Goal: Task Accomplishment & Management: Manage account settings

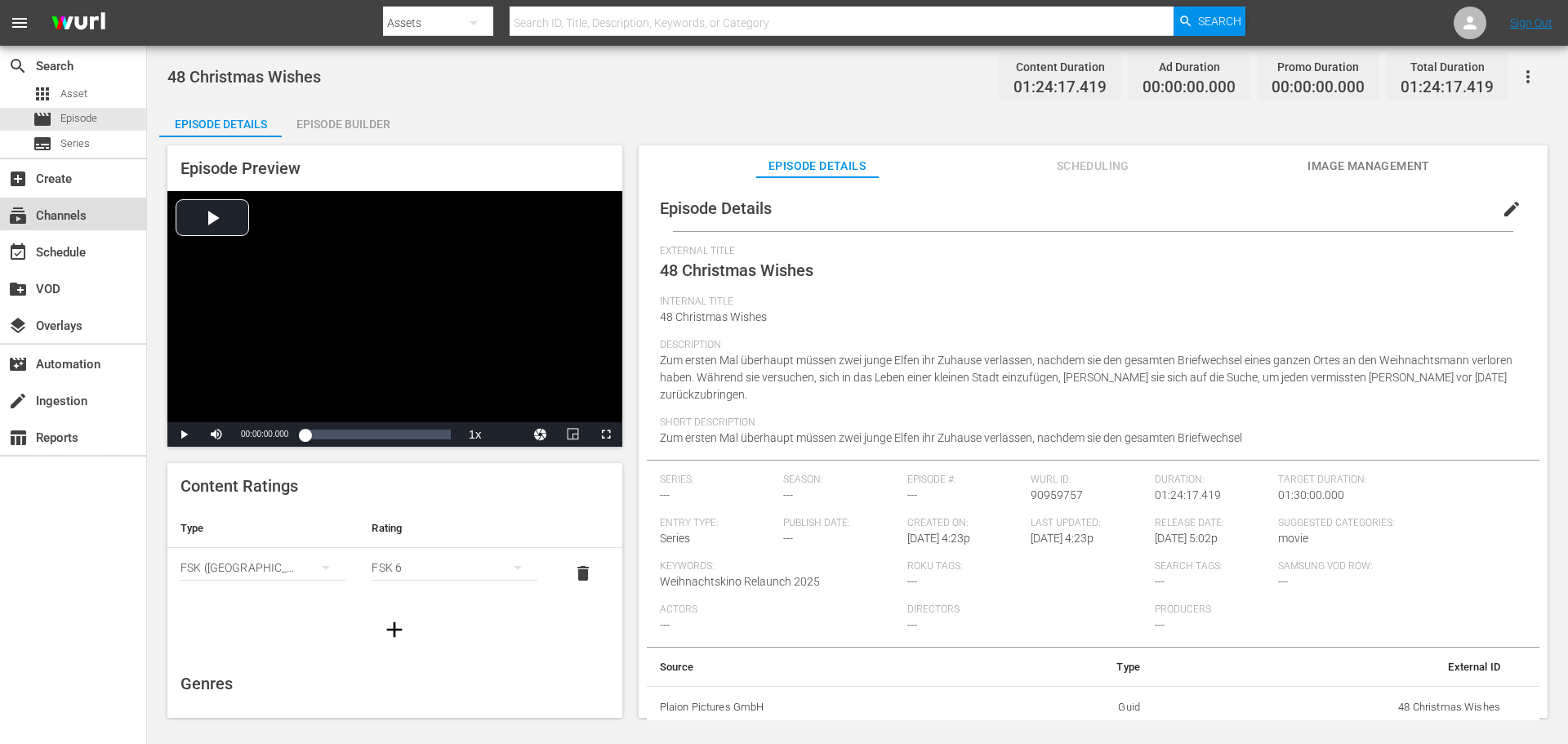
click at [73, 216] on div "subscriptions Channels" at bounding box center [46, 213] width 92 height 15
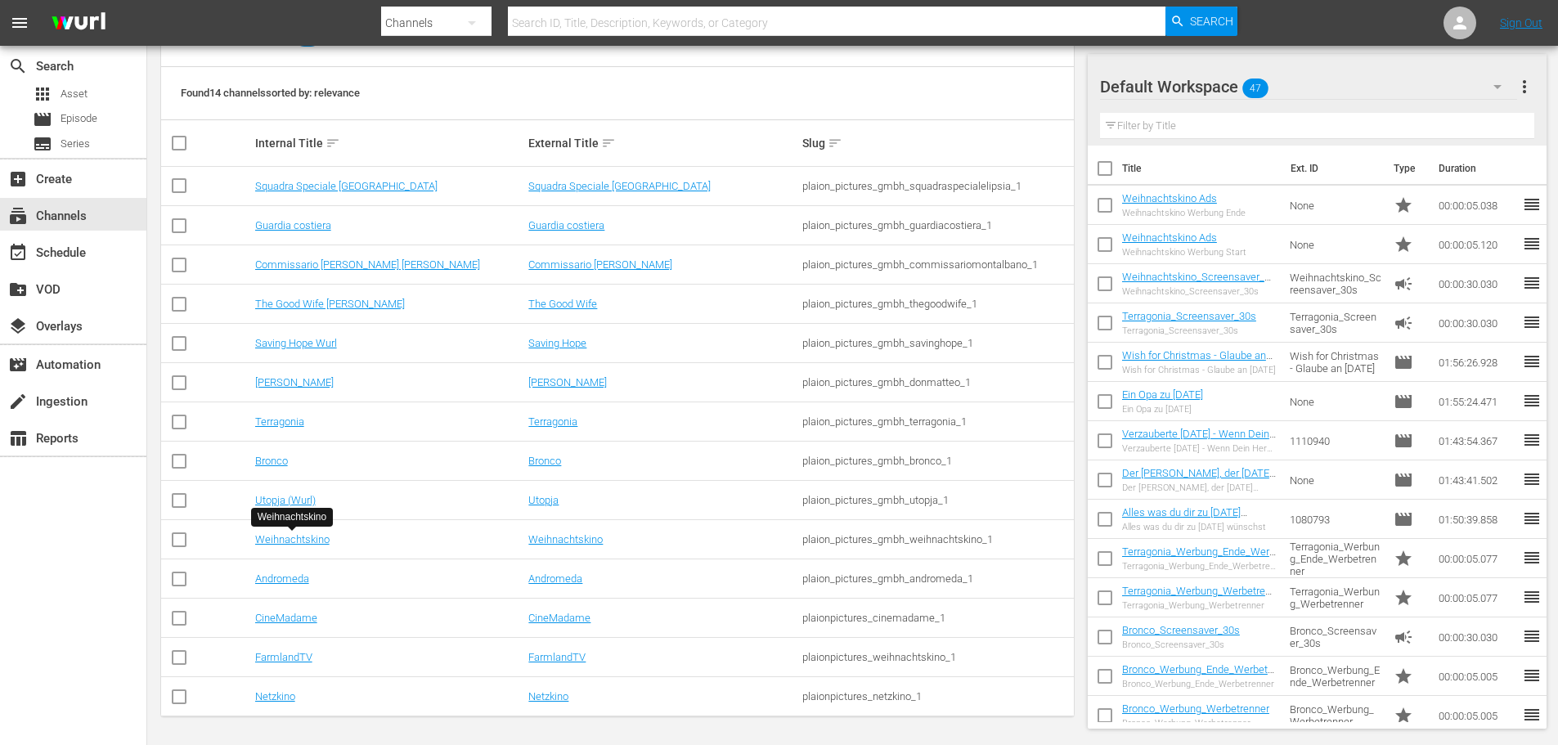
scroll to position [213, 0]
drag, startPoint x: 803, startPoint y: 538, endPoint x: 997, endPoint y: 533, distance: 193.9
click at [997, 533] on div "plaion_pictures_gmbh_weihnachtskino_1" at bounding box center [936, 538] width 269 height 12
click at [289, 537] on link "Weihnachtskino" at bounding box center [292, 538] width 74 height 12
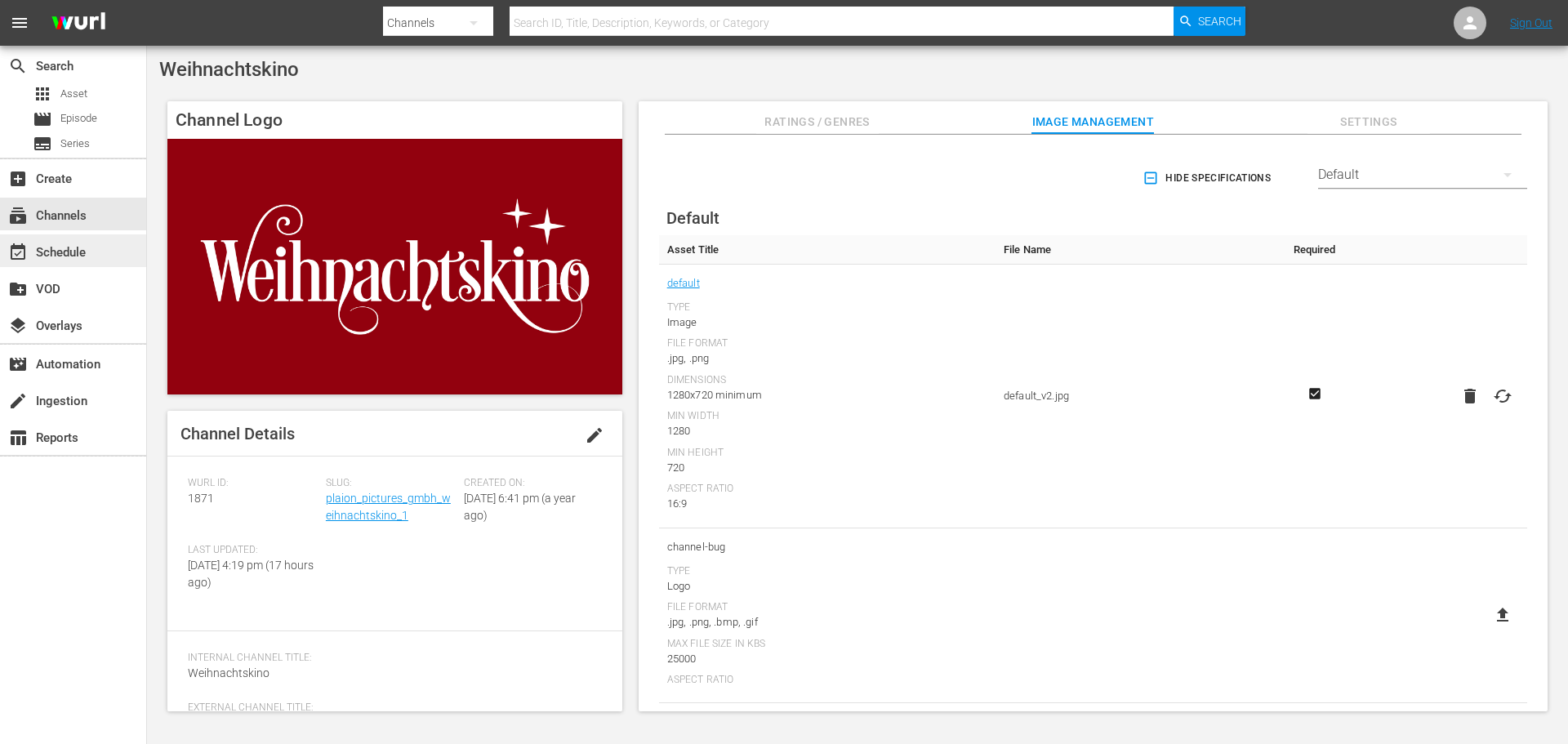
click at [89, 249] on div "event_available Schedule" at bounding box center [46, 250] width 92 height 15
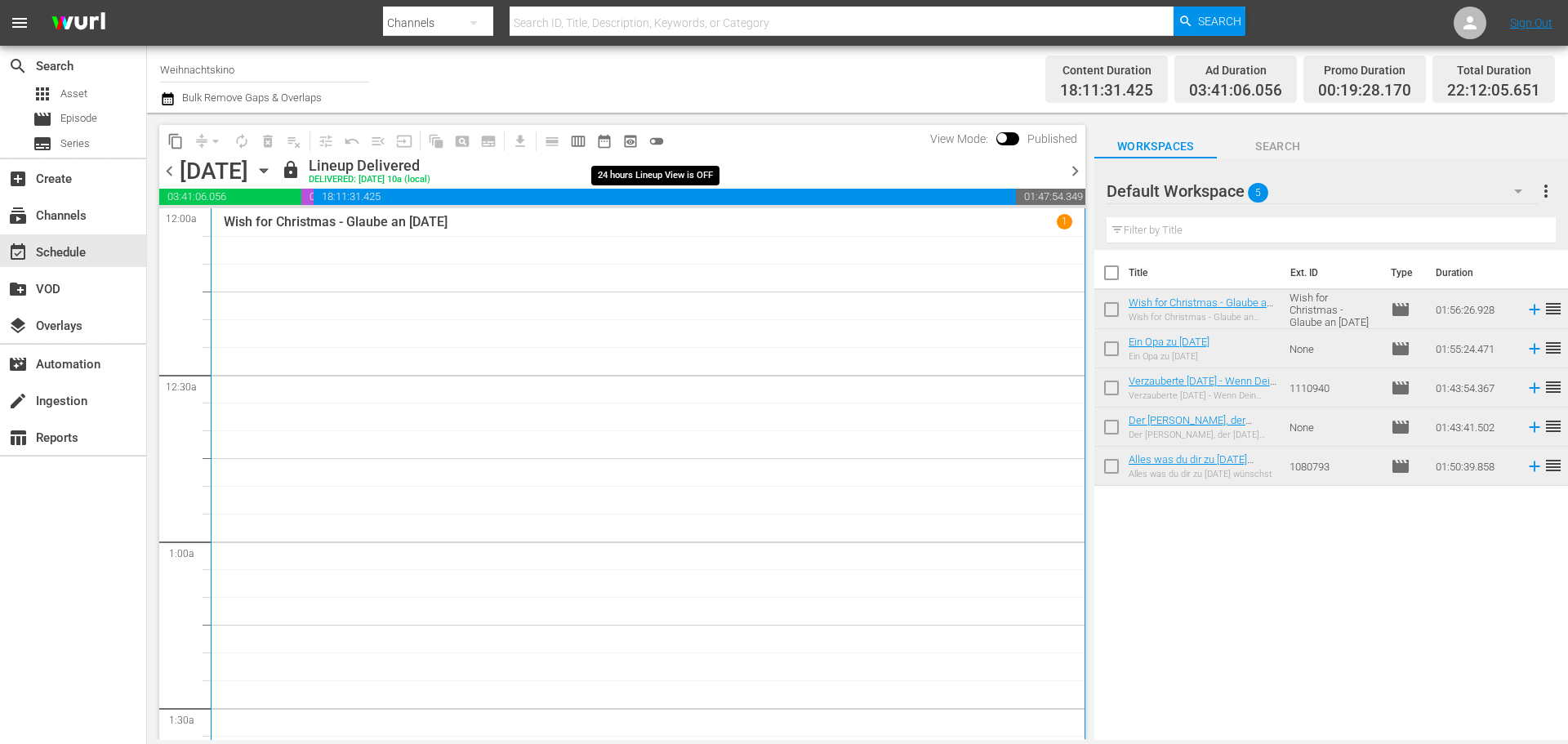
click at [663, 141] on span "toggle_off" at bounding box center [656, 141] width 16 height 16
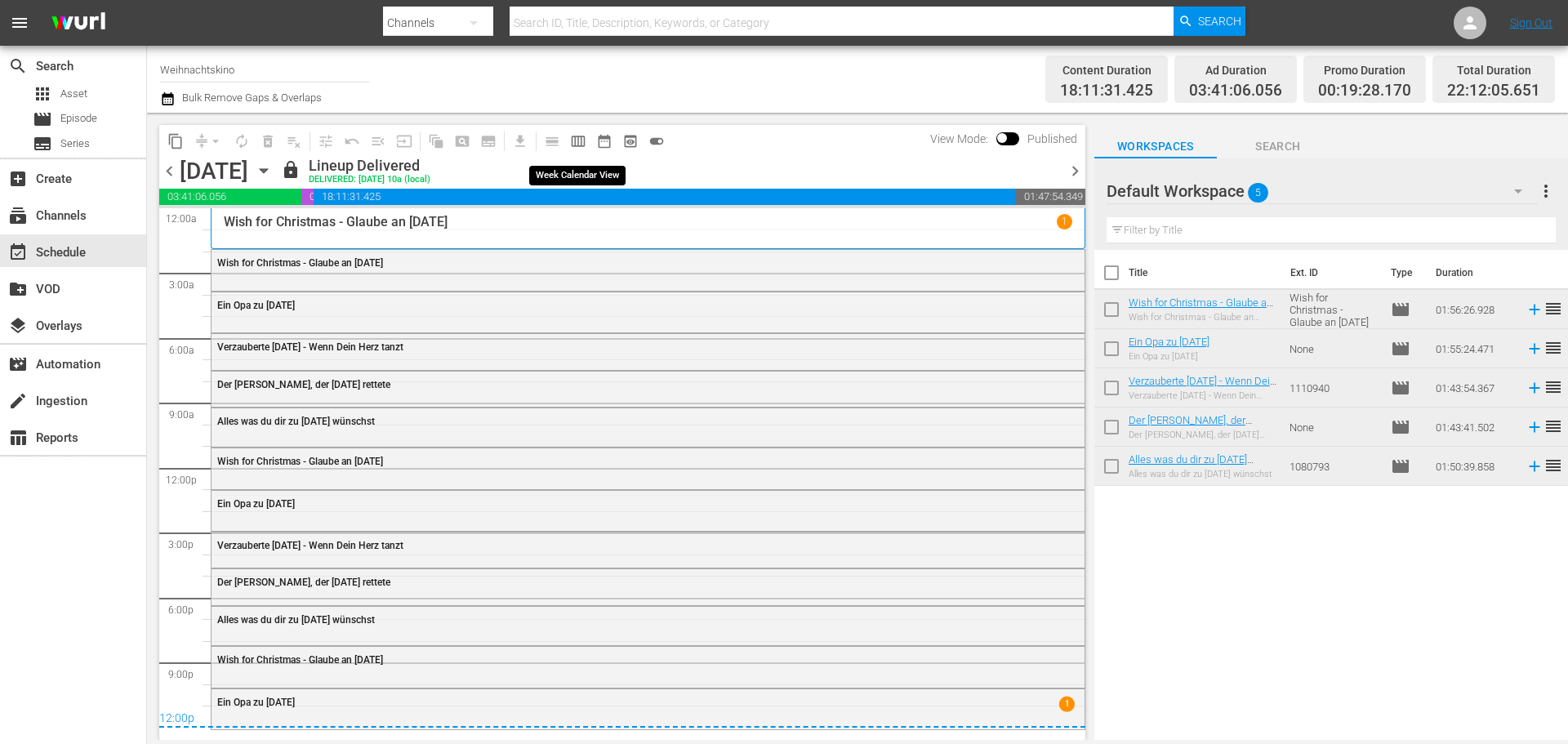
click at [582, 142] on span "calendar_view_week_outlined" at bounding box center [578, 141] width 16 height 16
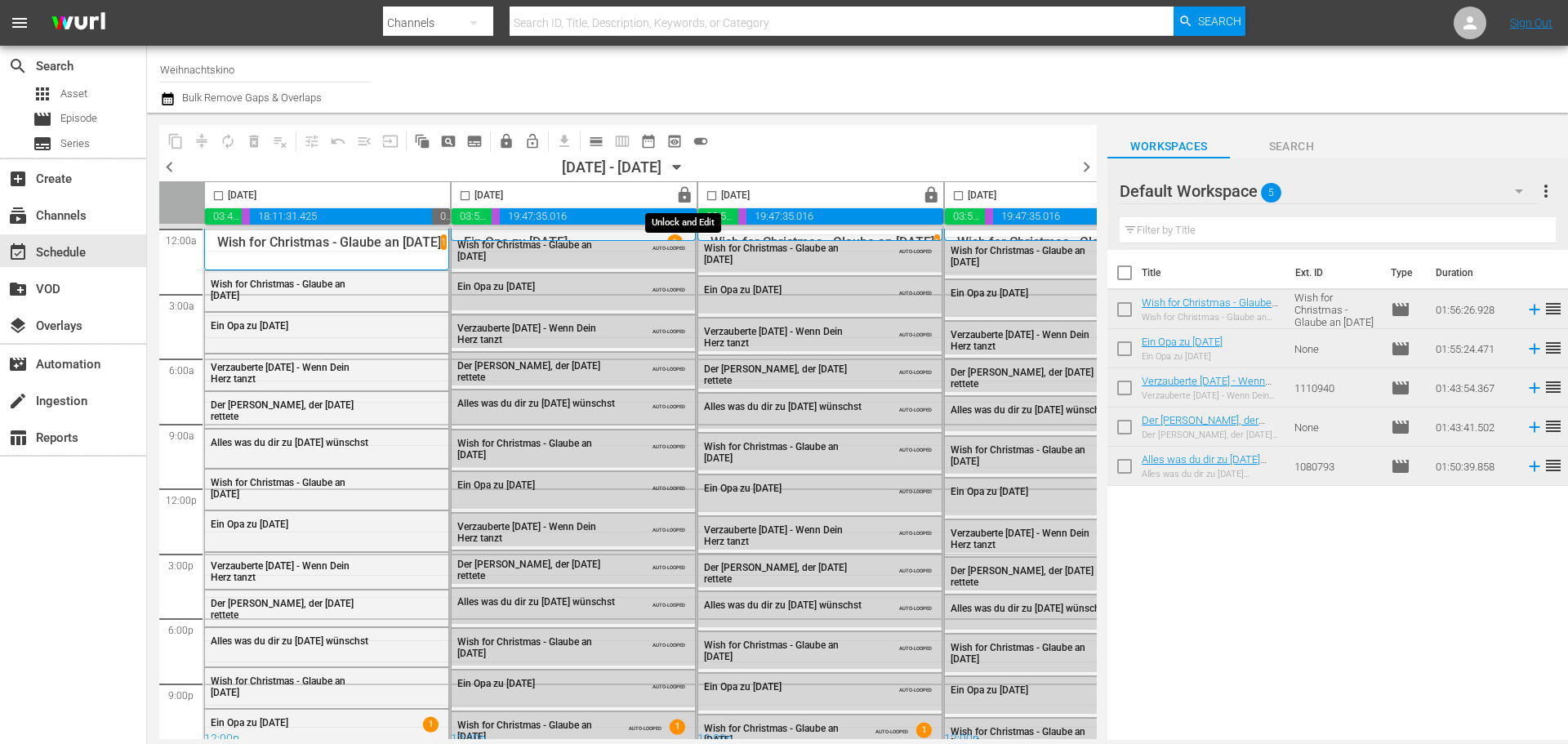
click at [680, 195] on span "lock" at bounding box center [684, 195] width 19 height 19
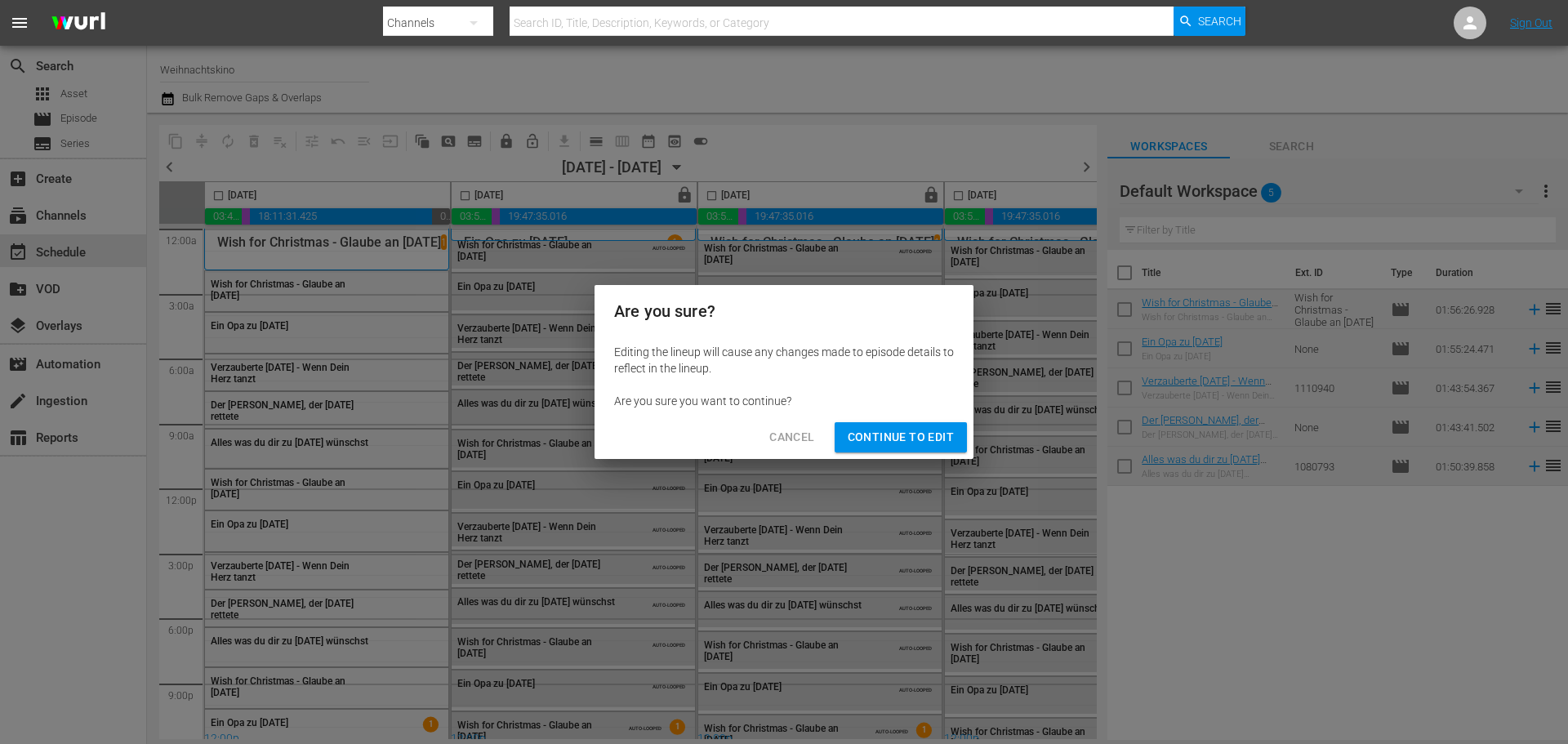
click at [791, 441] on span "Cancel" at bounding box center [791, 437] width 45 height 20
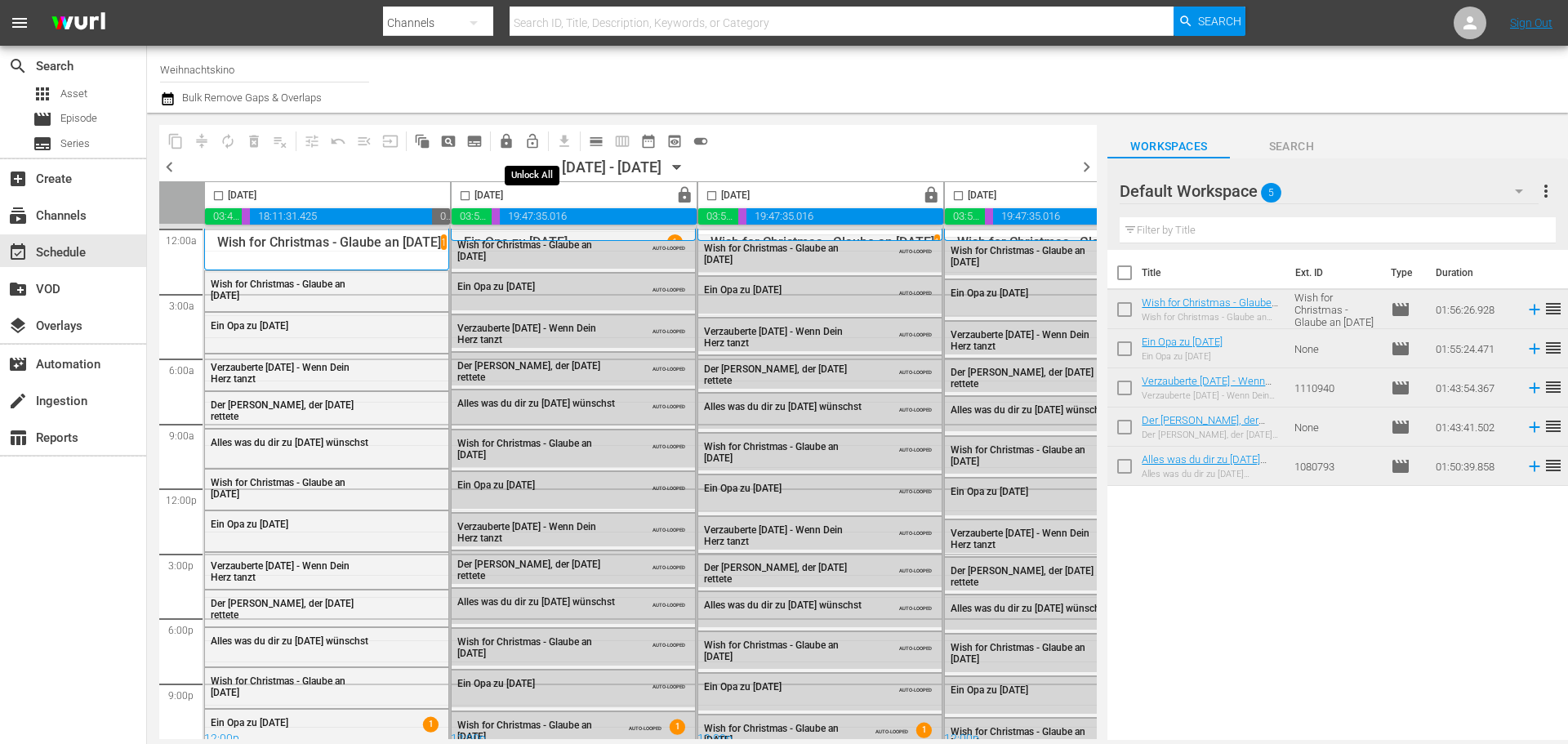
click at [528, 140] on span "lock_open_outlined" at bounding box center [532, 141] width 16 height 16
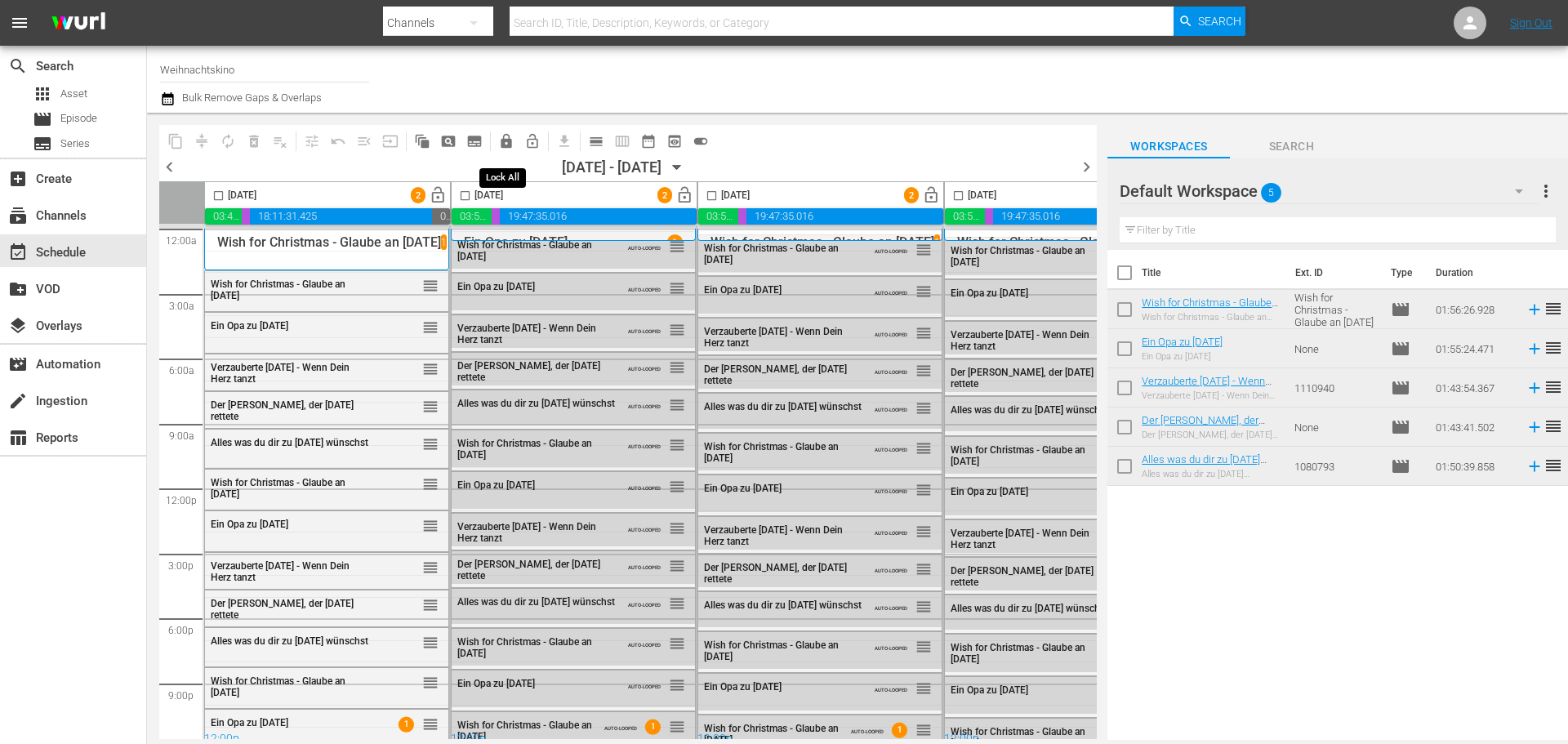
click at [511, 146] on span "lock" at bounding box center [506, 141] width 16 height 16
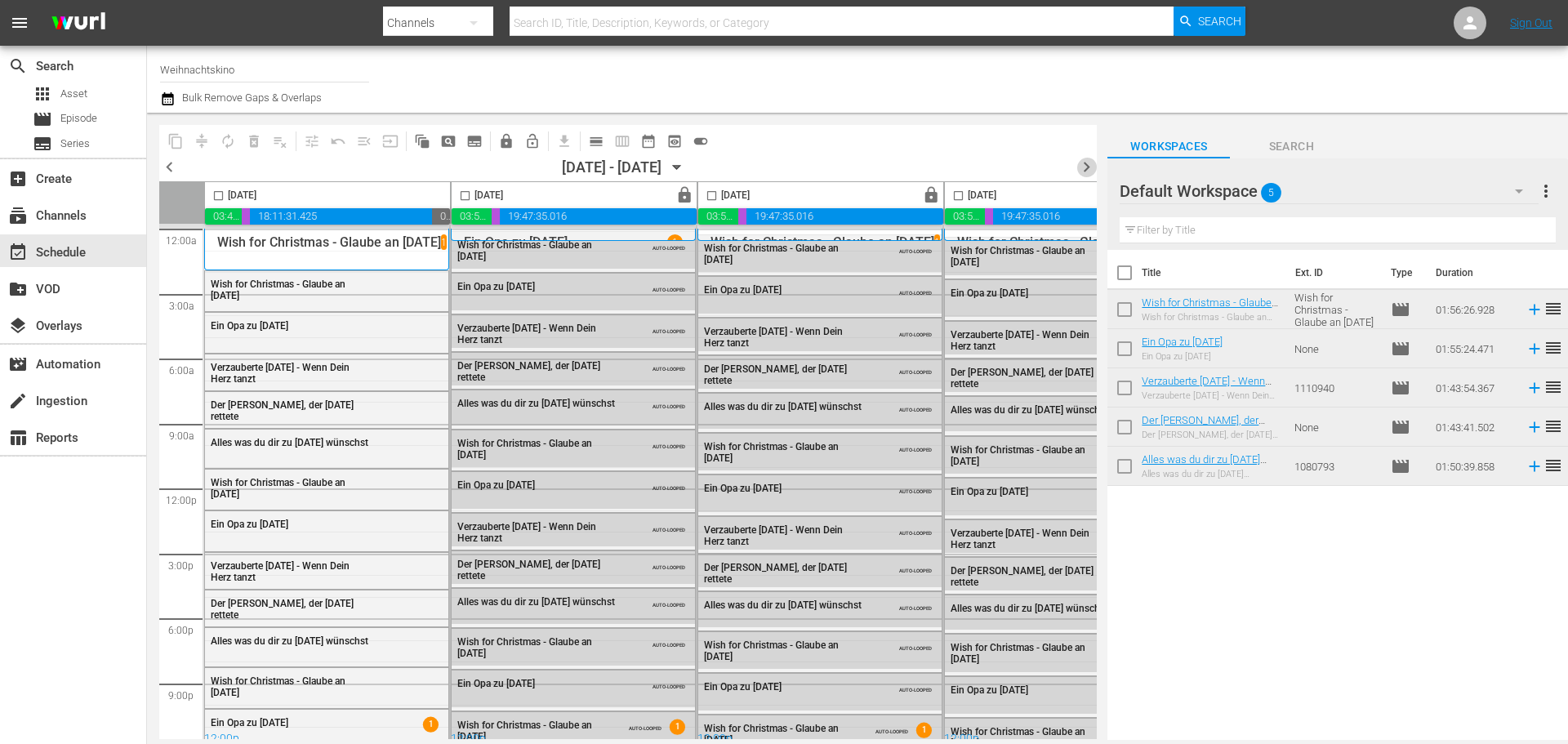
click at [1086, 171] on span "chevron_right" at bounding box center [1087, 167] width 20 height 20
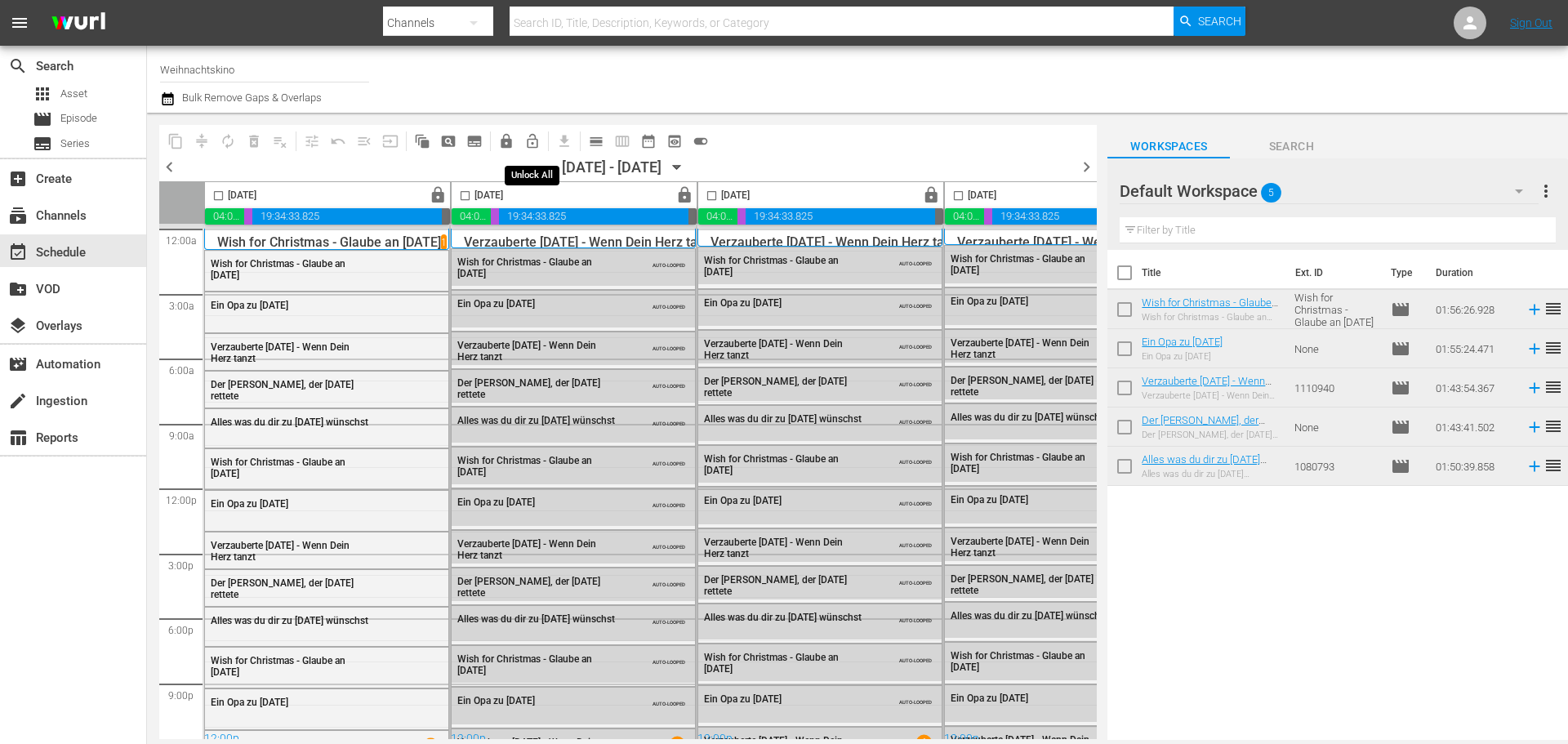
click at [535, 141] on span "lock_open_outlined" at bounding box center [532, 141] width 16 height 16
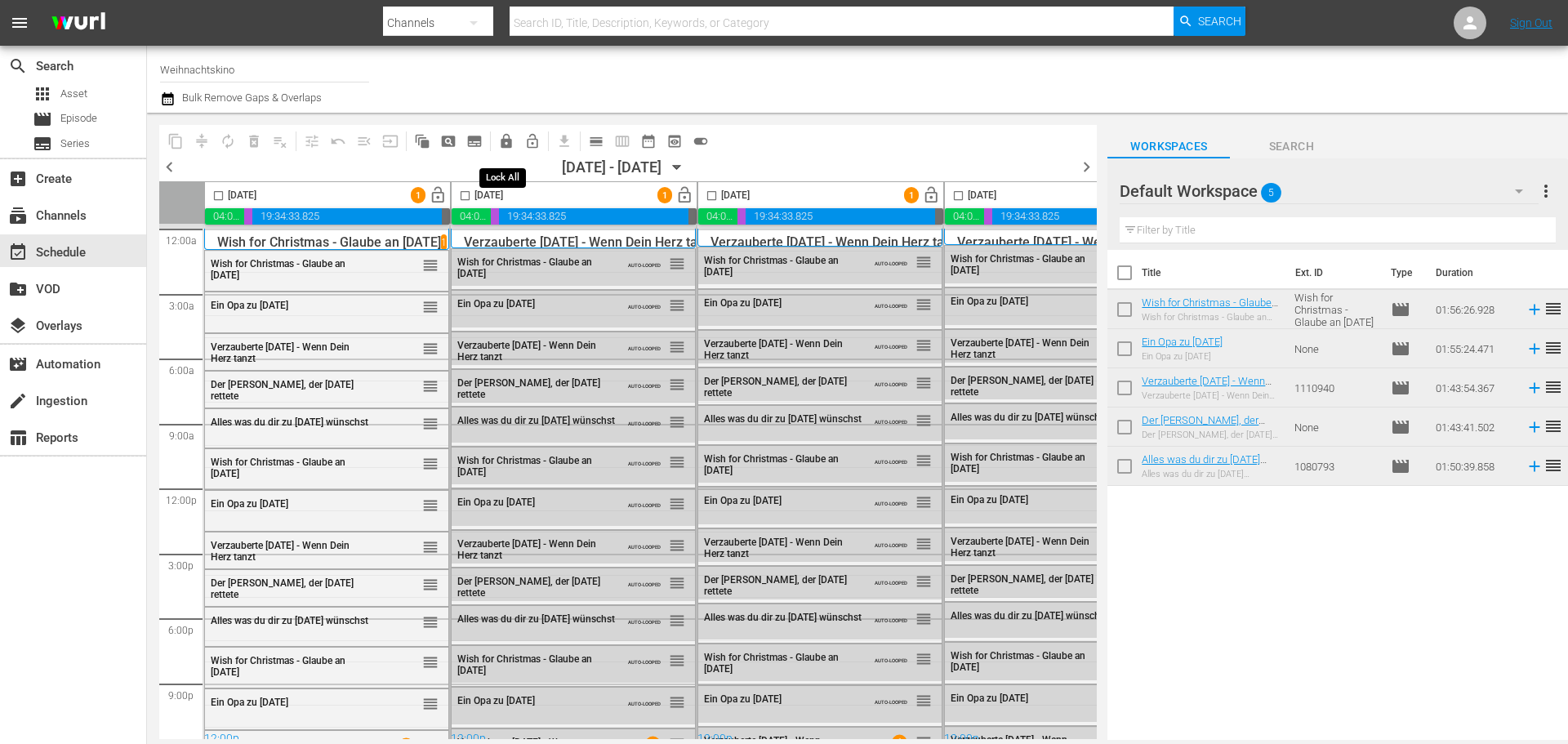
click at [506, 144] on span "lock" at bounding box center [506, 141] width 16 height 16
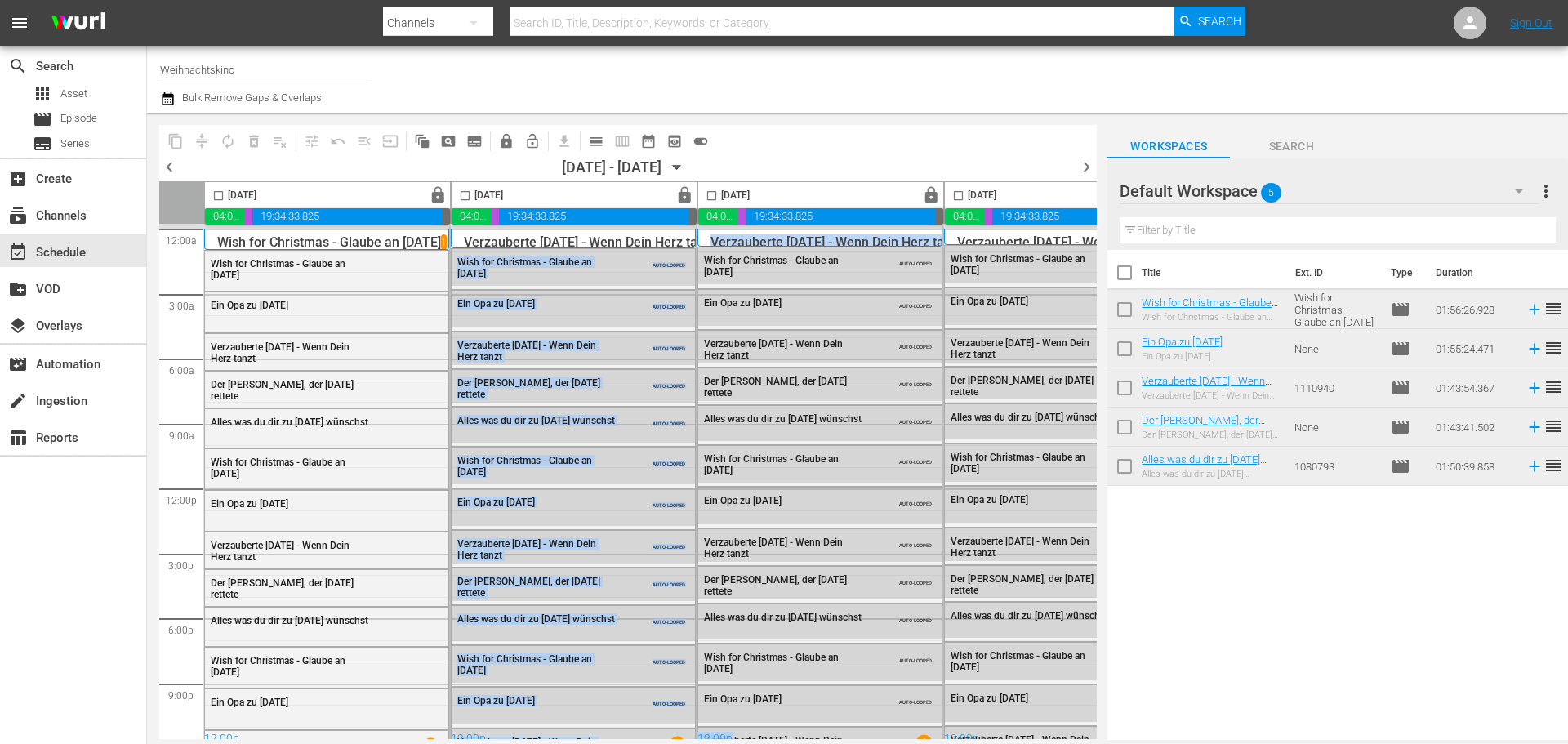
drag, startPoint x: 607, startPoint y: 740, endPoint x: 746, endPoint y: 741, distance: 139.0
click at [746, 741] on body "menu Search By Channels Search ID, Title, Description, Keywords, or Category Se…" at bounding box center [784, 372] width 1568 height 744
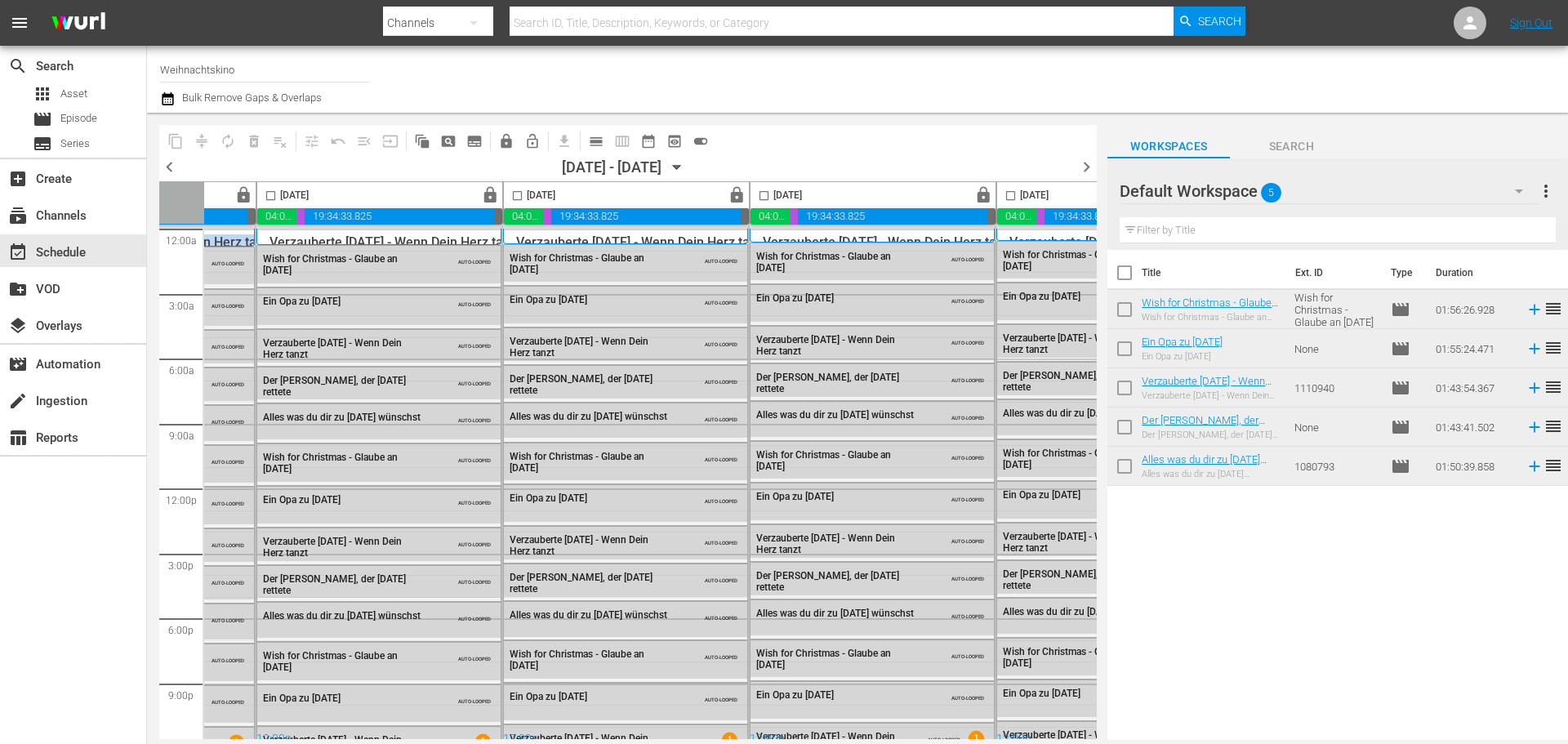
scroll to position [0, 840]
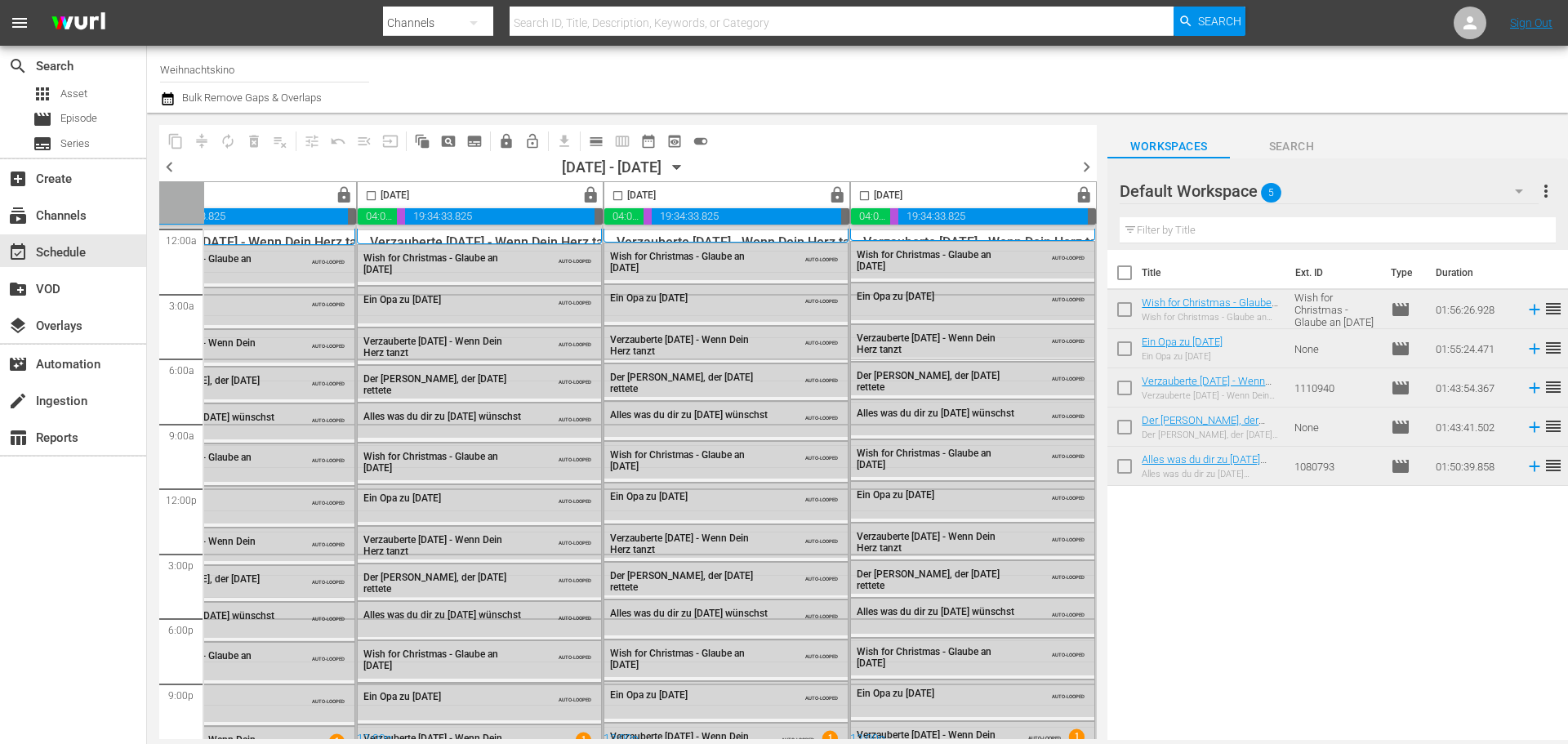
click at [1094, 151] on div "content_copy compress autorenew_outlined delete_forever_outlined playlist_remov…" at bounding box center [627, 141] width 938 height 32
click at [1090, 162] on span "chevron_right" at bounding box center [1087, 167] width 20 height 20
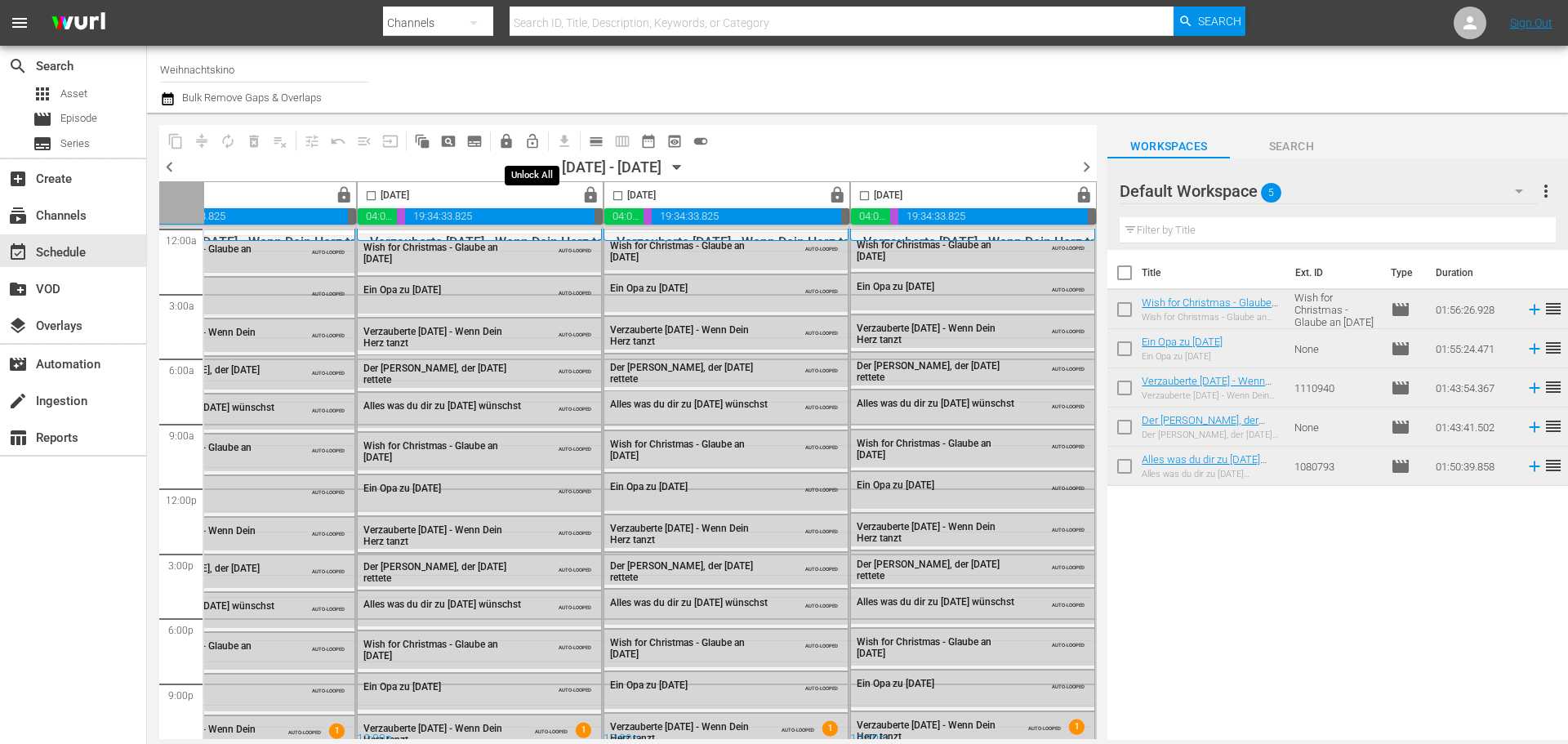
click at [531, 141] on span "lock_open_outlined" at bounding box center [532, 141] width 16 height 16
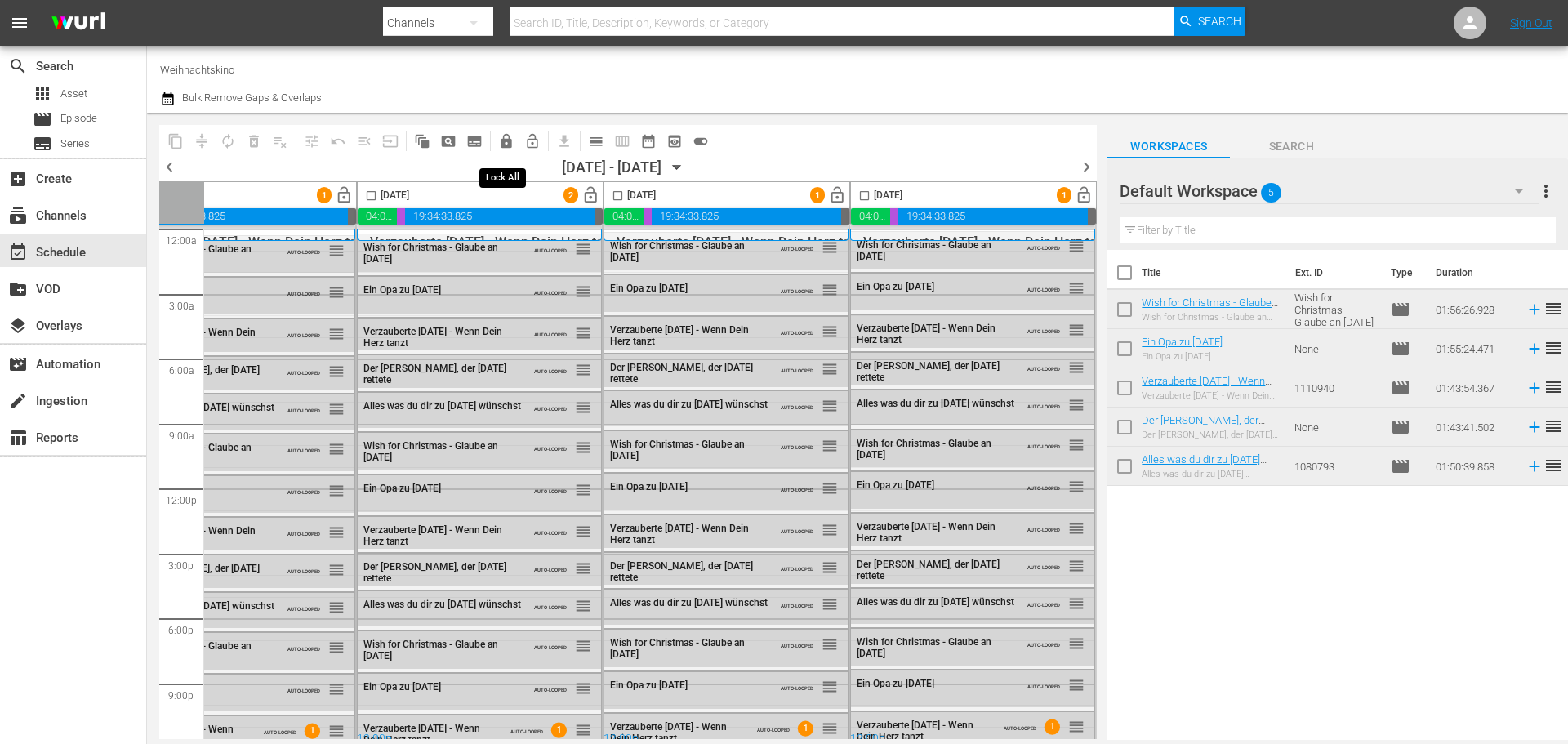
click at [506, 146] on span "lock" at bounding box center [506, 141] width 16 height 16
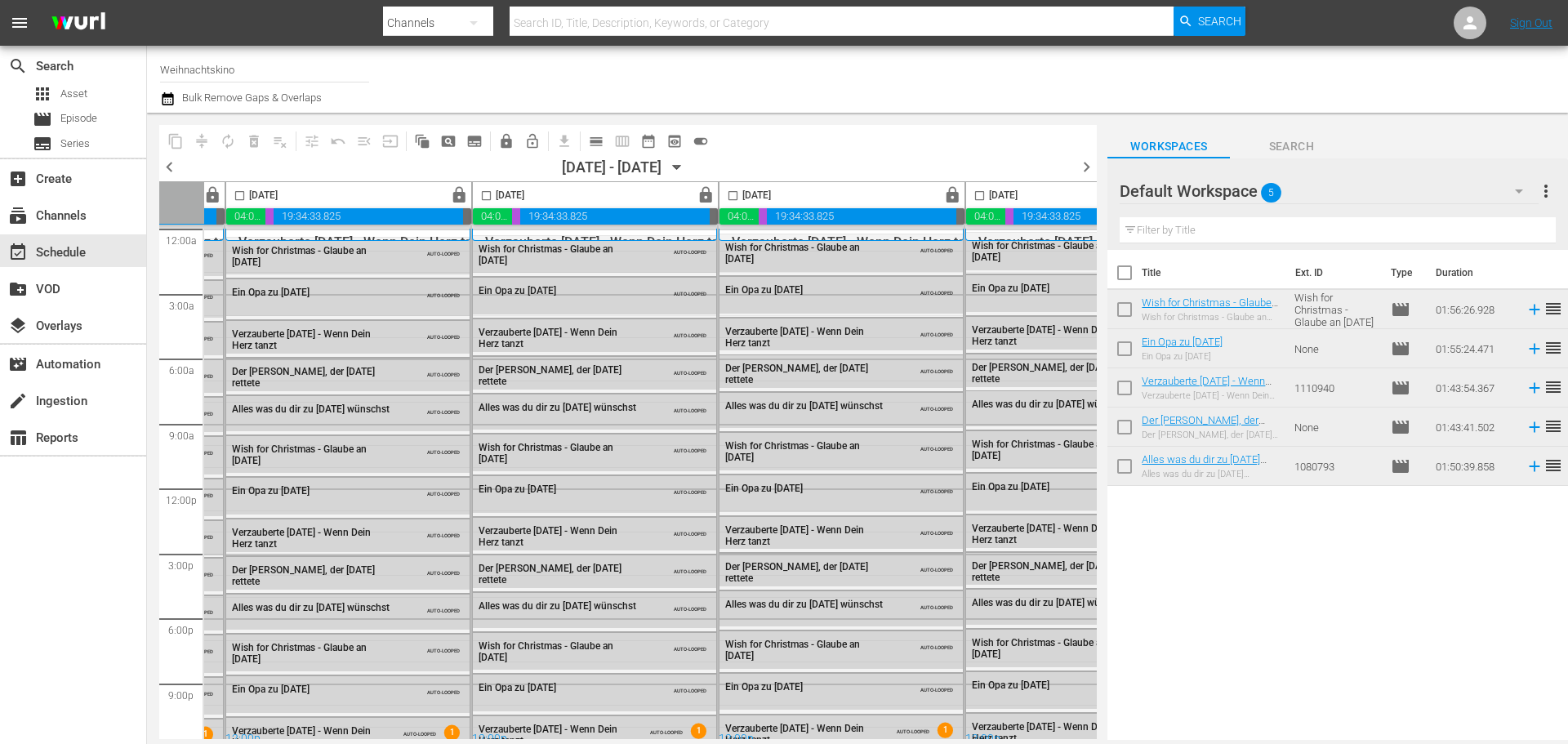
scroll to position [0, 840]
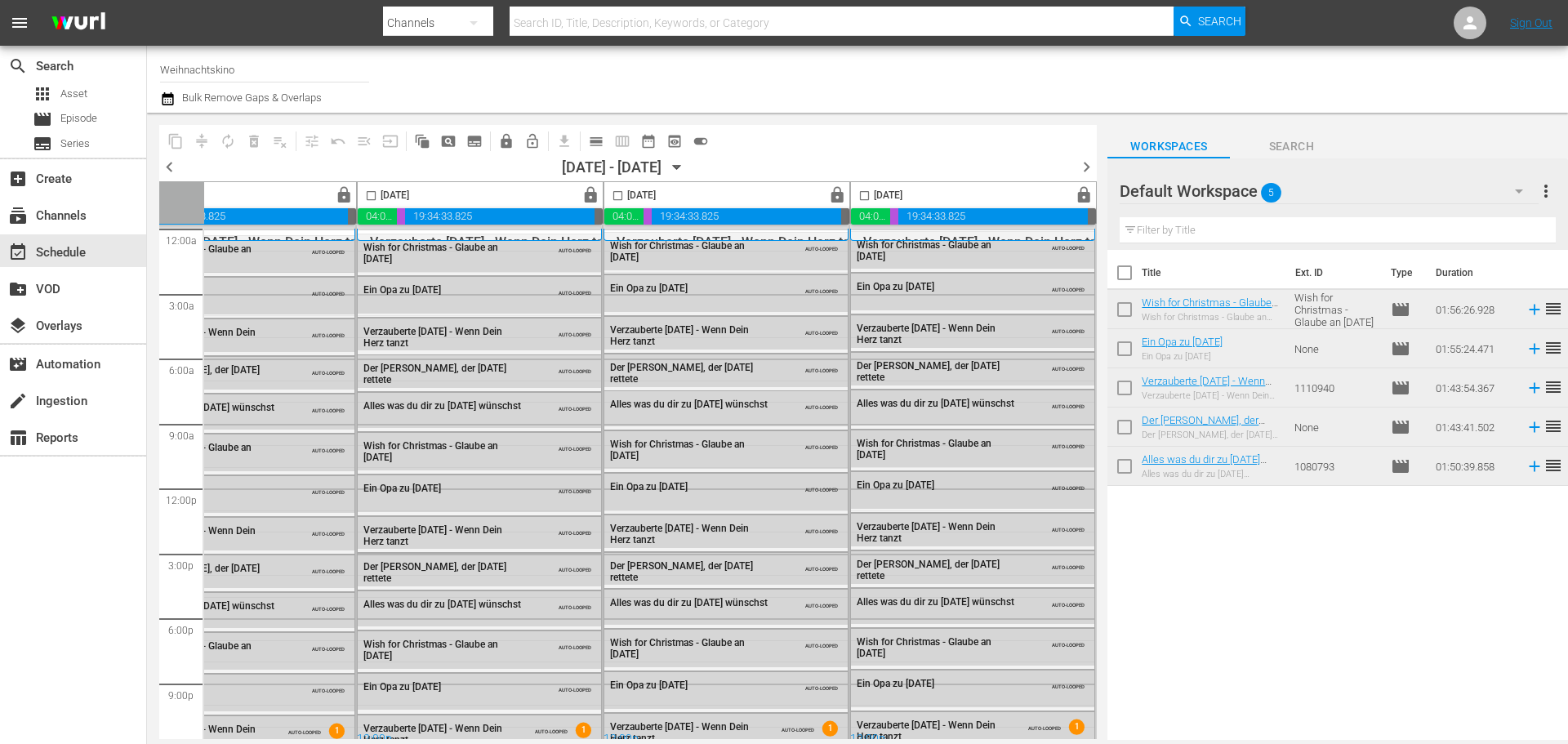
click at [776, 58] on div "Channel Title Weihnachtskino Bulk Remove Gaps & Overlaps" at bounding box center [540, 79] width 761 height 59
click at [50, 289] on div "create_new_folder VOD" at bounding box center [46, 287] width 92 height 15
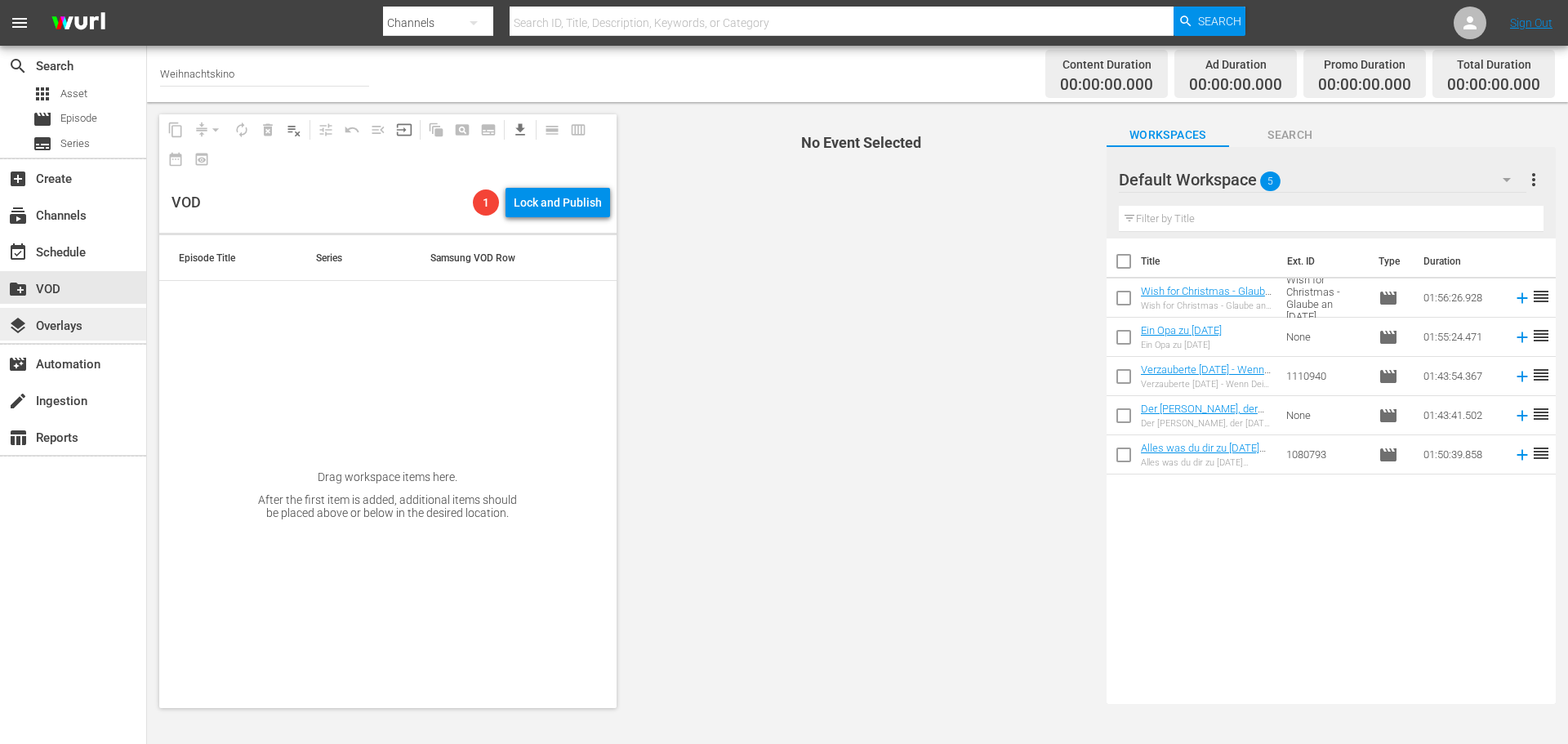
click at [40, 331] on div "layers Overlays" at bounding box center [46, 323] width 92 height 15
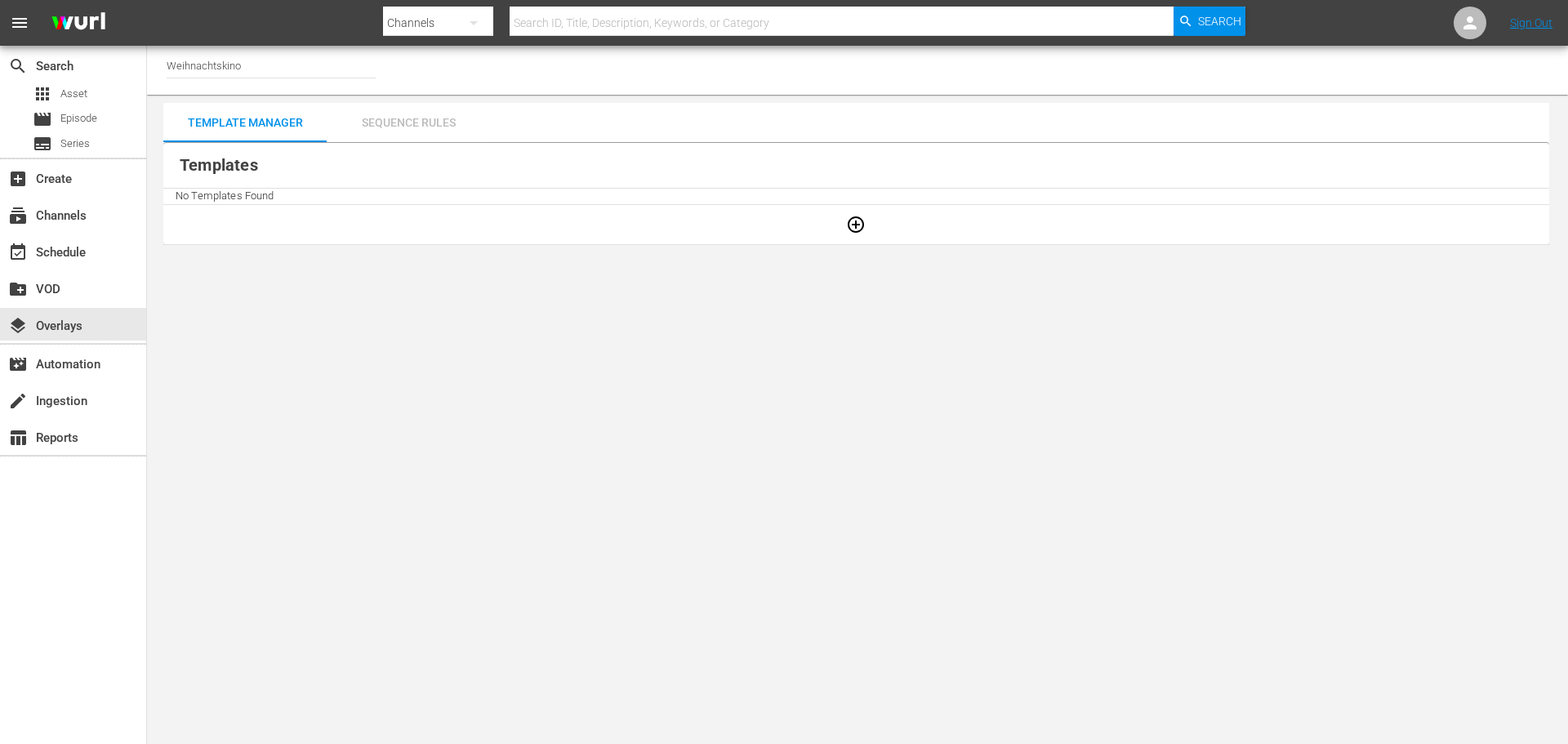
click at [383, 140] on div "Sequence Rules" at bounding box center [408, 122] width 164 height 39
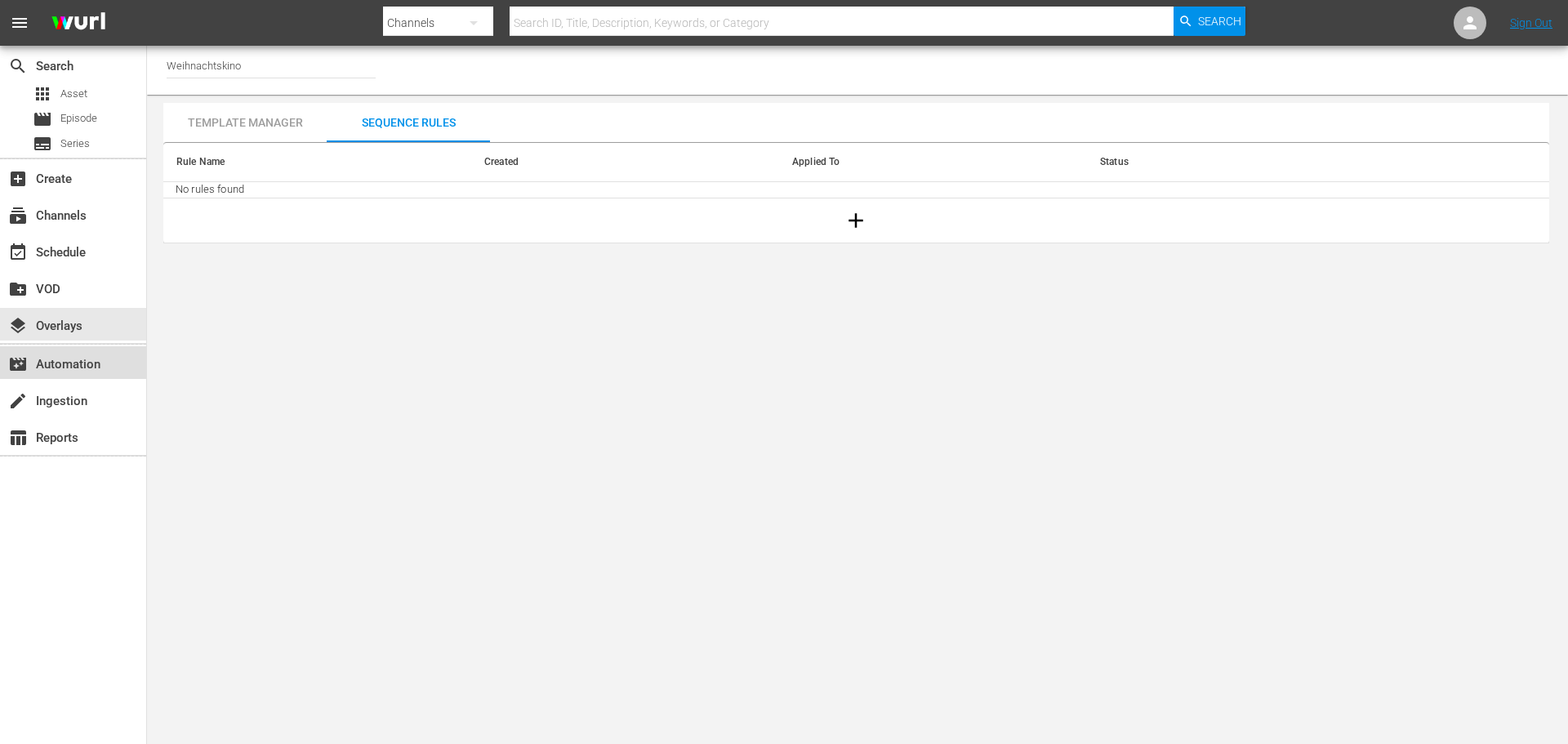
click at [55, 356] on div "movie_filter Automation" at bounding box center [46, 362] width 92 height 15
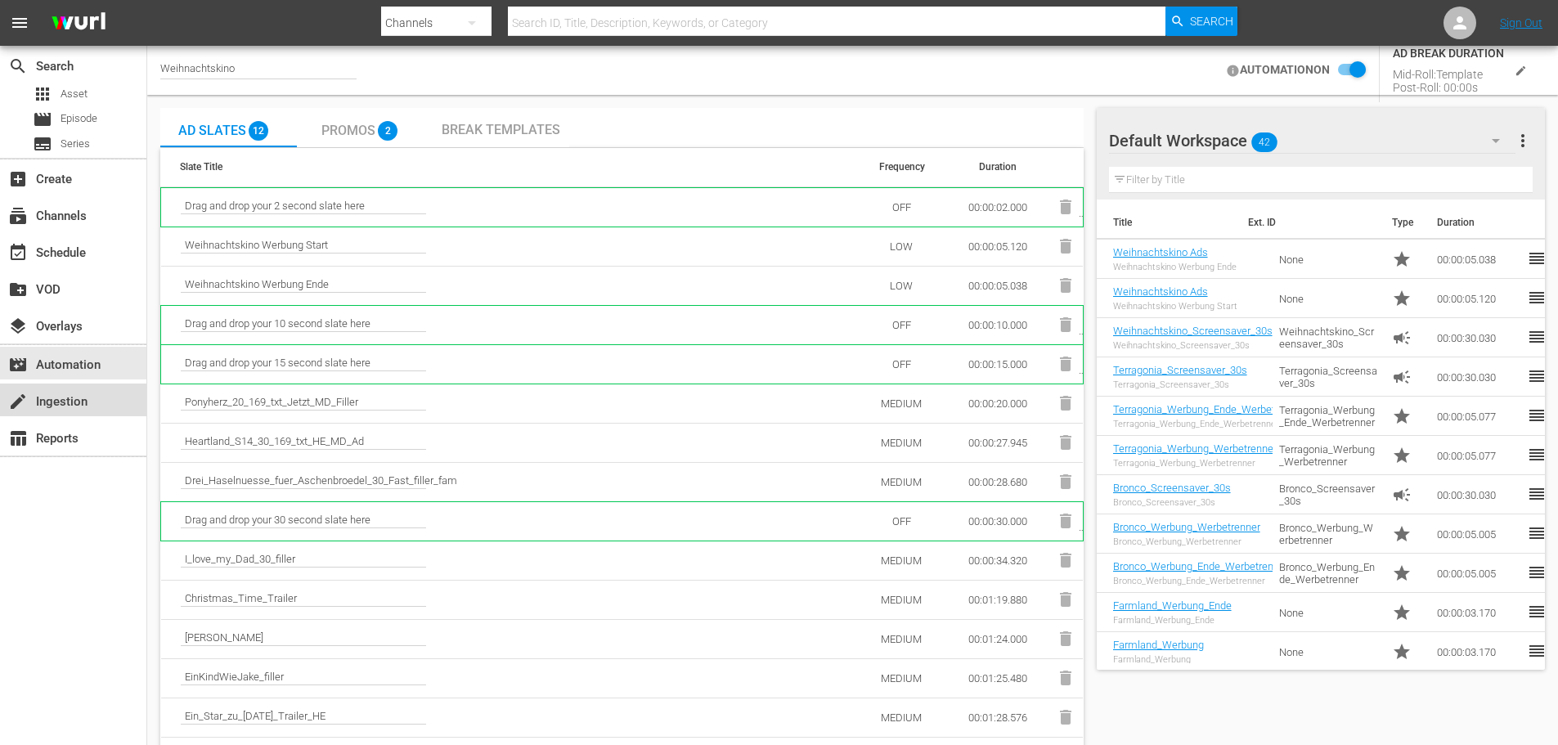
click at [84, 405] on div "create Ingestion" at bounding box center [46, 399] width 92 height 15
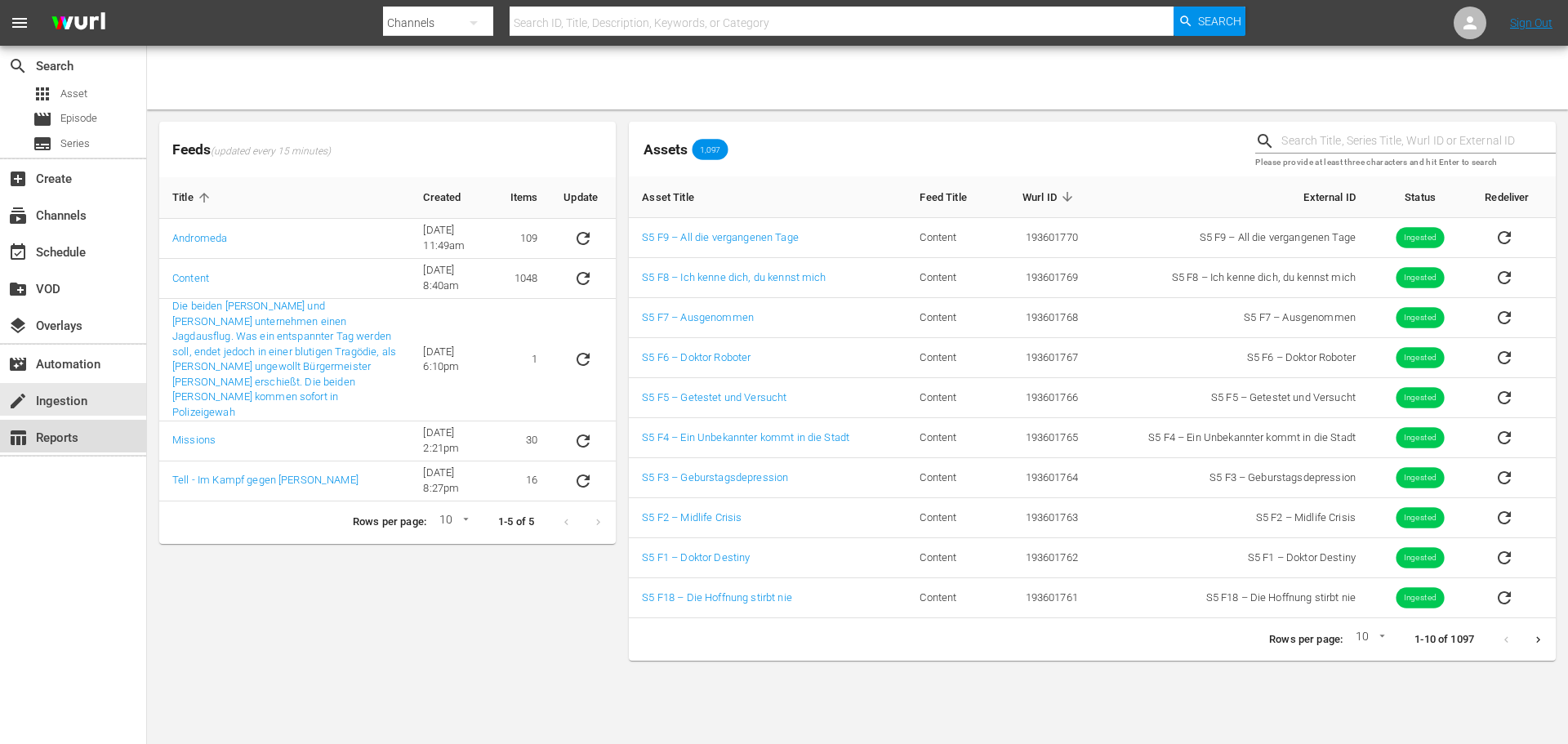
click at [66, 449] on div "table_chart Reports" at bounding box center [73, 435] width 146 height 33
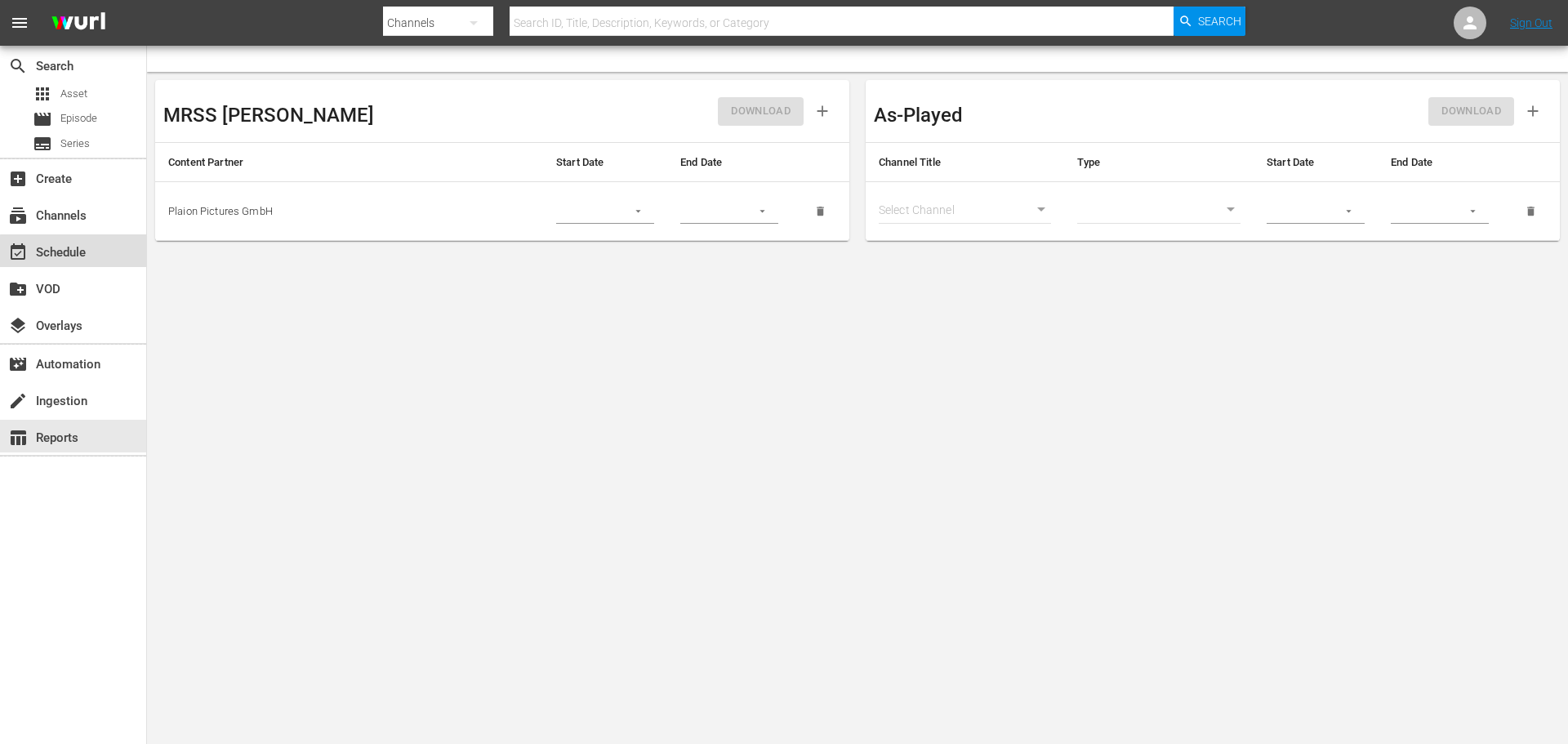
click at [74, 251] on div "event_available Schedule" at bounding box center [46, 250] width 92 height 15
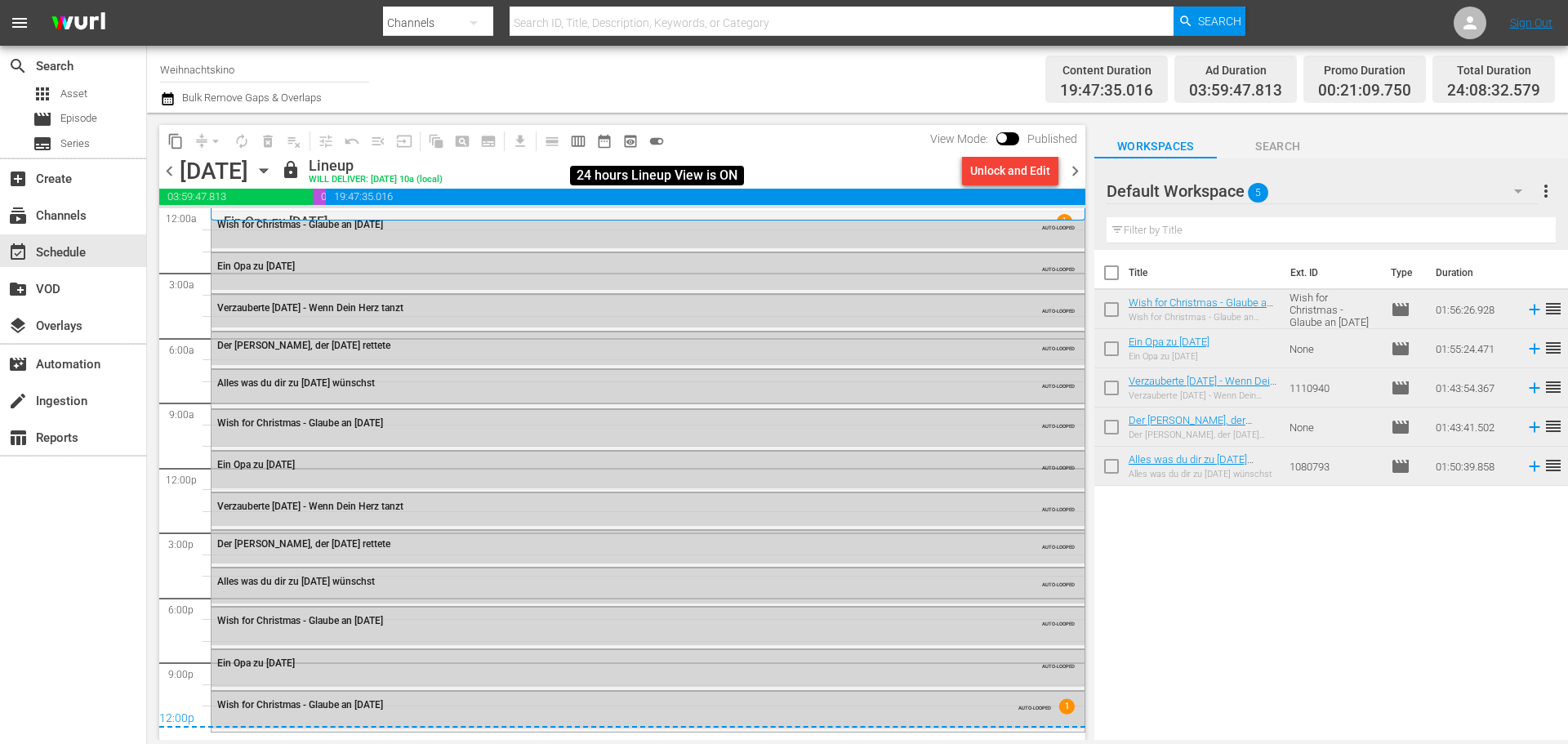
click at [661, 142] on span "toggle_on" at bounding box center [656, 141] width 16 height 16
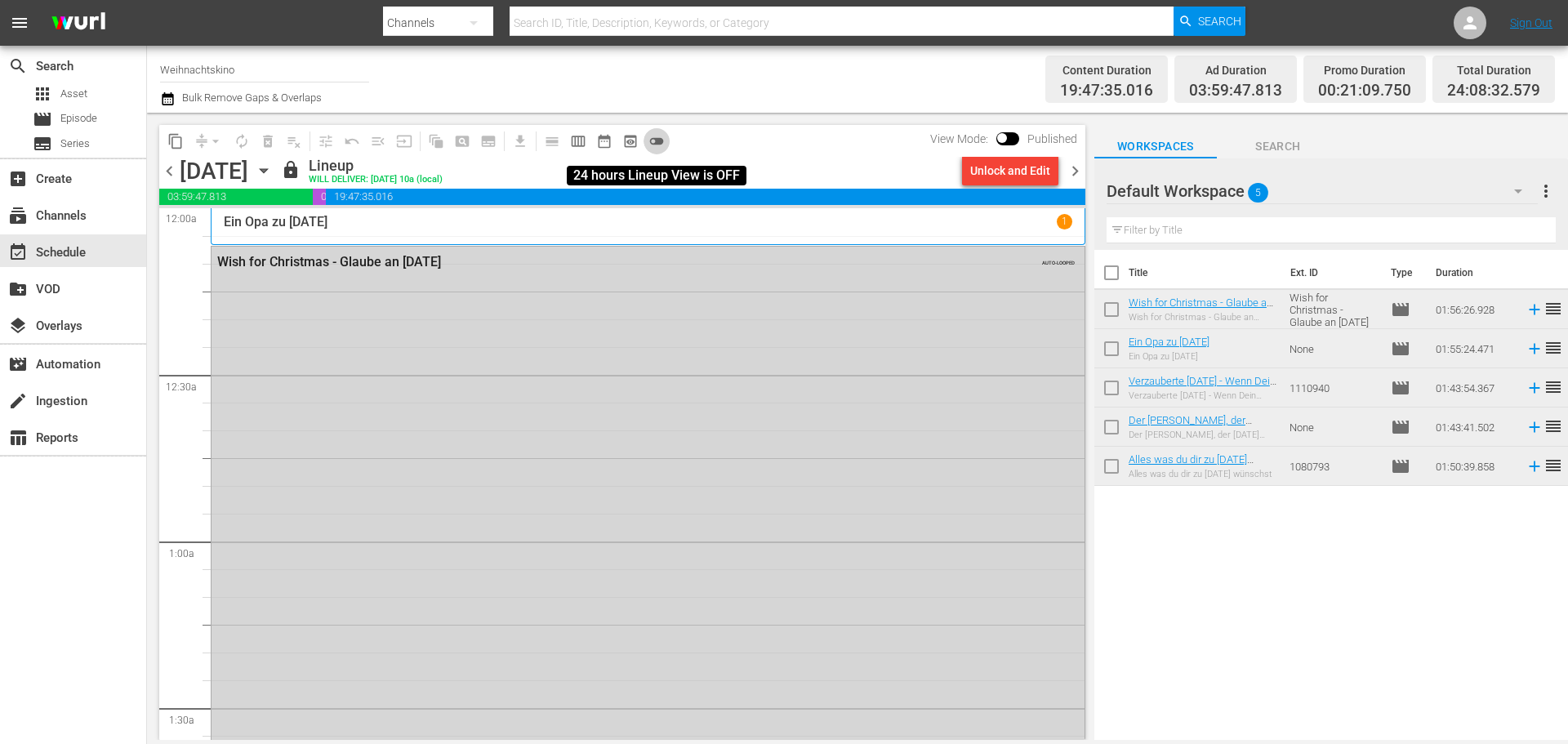
click at [658, 141] on span "toggle_off" at bounding box center [656, 141] width 16 height 16
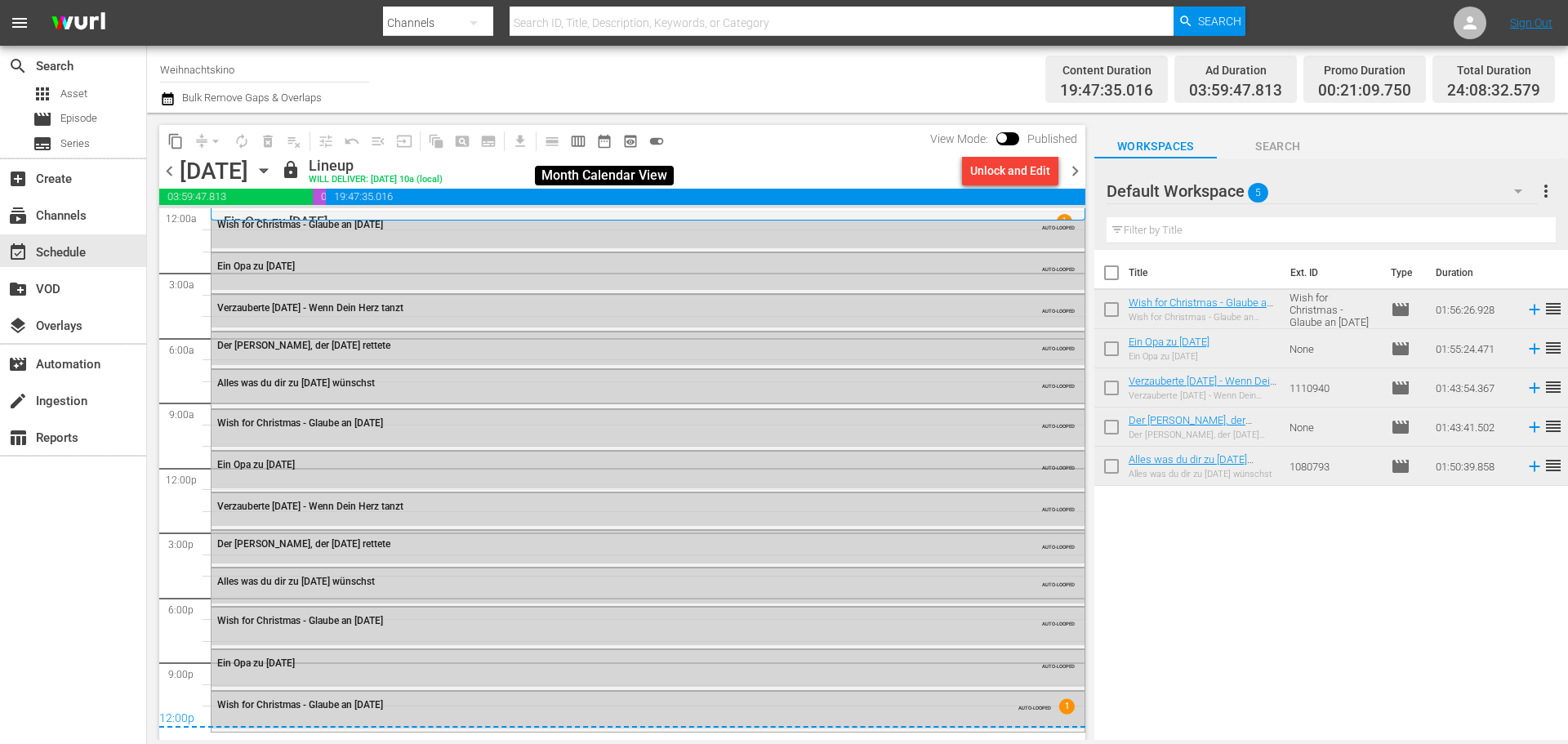
click at [599, 145] on span "date_range_outlined" at bounding box center [604, 141] width 16 height 16
